Goal: Task Accomplishment & Management: Use online tool/utility

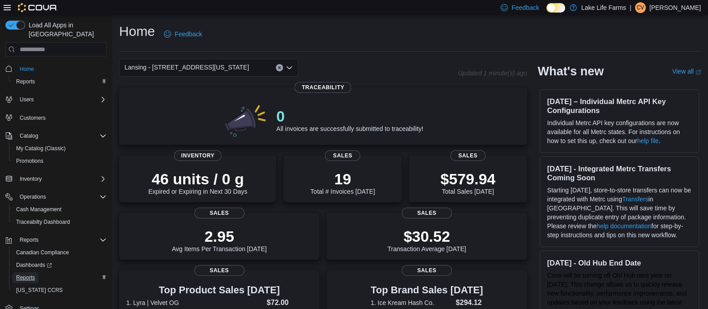
click at [28, 274] on span "Reports" at bounding box center [25, 277] width 19 height 7
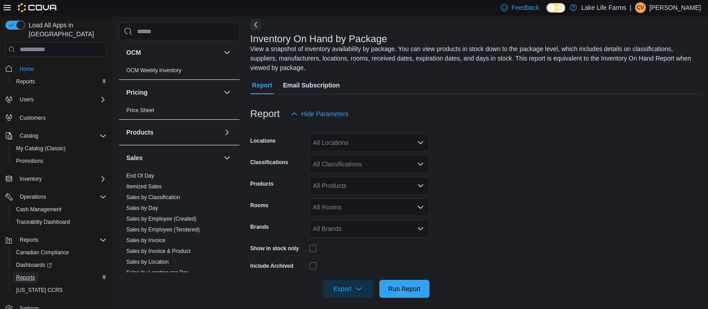
scroll to position [504, 0]
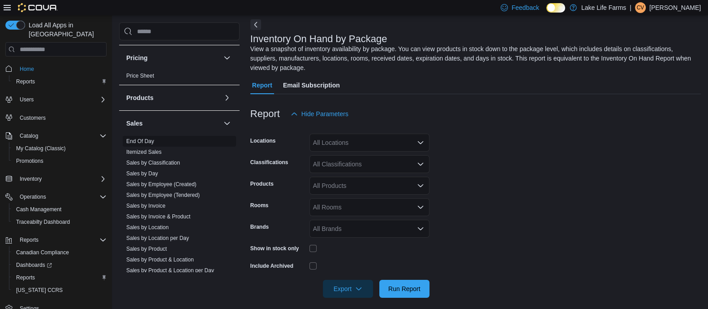
click at [148, 144] on span "End Of Day" at bounding box center [179, 141] width 113 height 11
click at [131, 142] on link "End Of Day" at bounding box center [140, 141] width 28 height 6
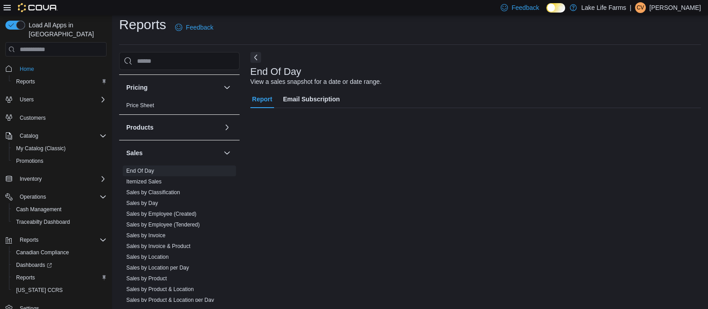
scroll to position [6, 0]
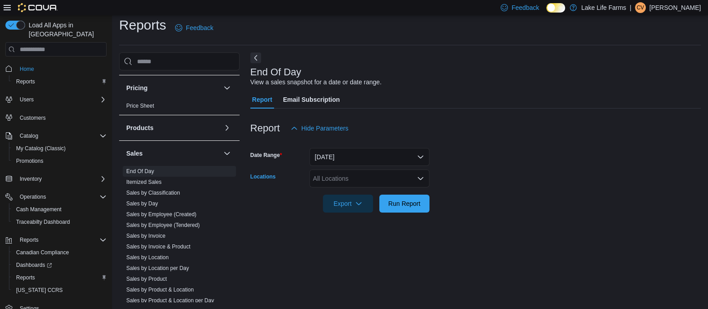
click at [390, 178] on div "All Locations" at bounding box center [369, 178] width 120 height 18
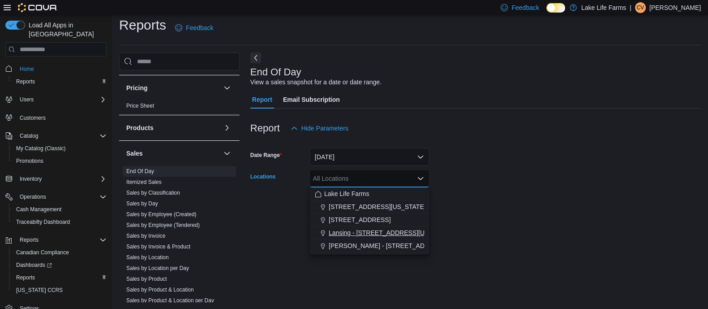
click at [388, 228] on span "Lansing - [STREET_ADDRESS][US_STATE]" at bounding box center [391, 232] width 124 height 9
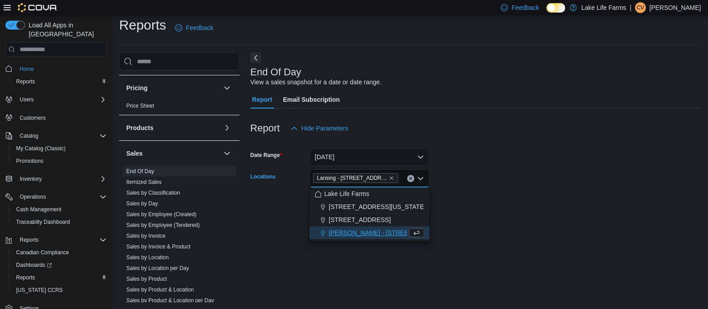
click at [510, 196] on form "Date Range [DATE] Locations [GEOGRAPHIC_DATA] - [STREET_ADDRESS][US_STATE] Comb…" at bounding box center [475, 174] width 451 height 75
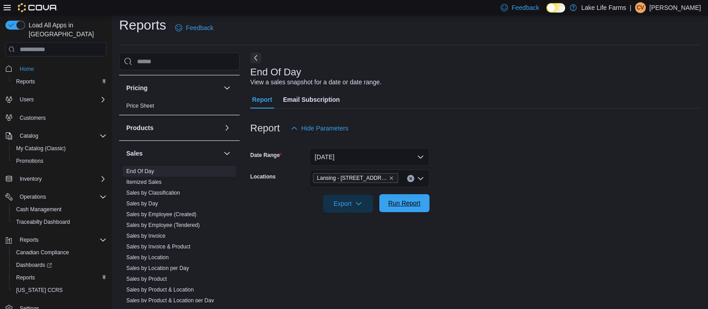
click at [421, 203] on span "Run Report" at bounding box center [404, 203] width 39 height 18
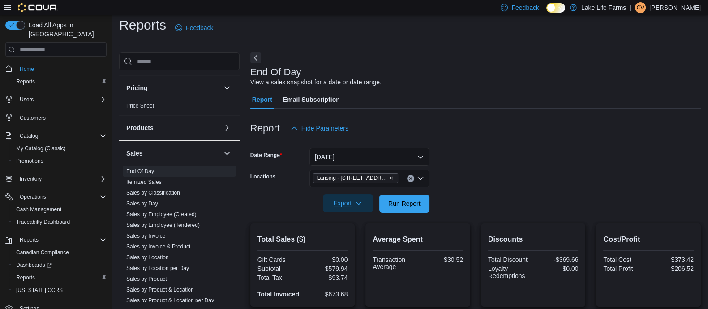
click at [336, 206] on span "Export" at bounding box center [347, 203] width 39 height 18
click at [343, 240] on span "Export to Pdf" at bounding box center [349, 239] width 40 height 7
